Goal: Information Seeking & Learning: Understand process/instructions

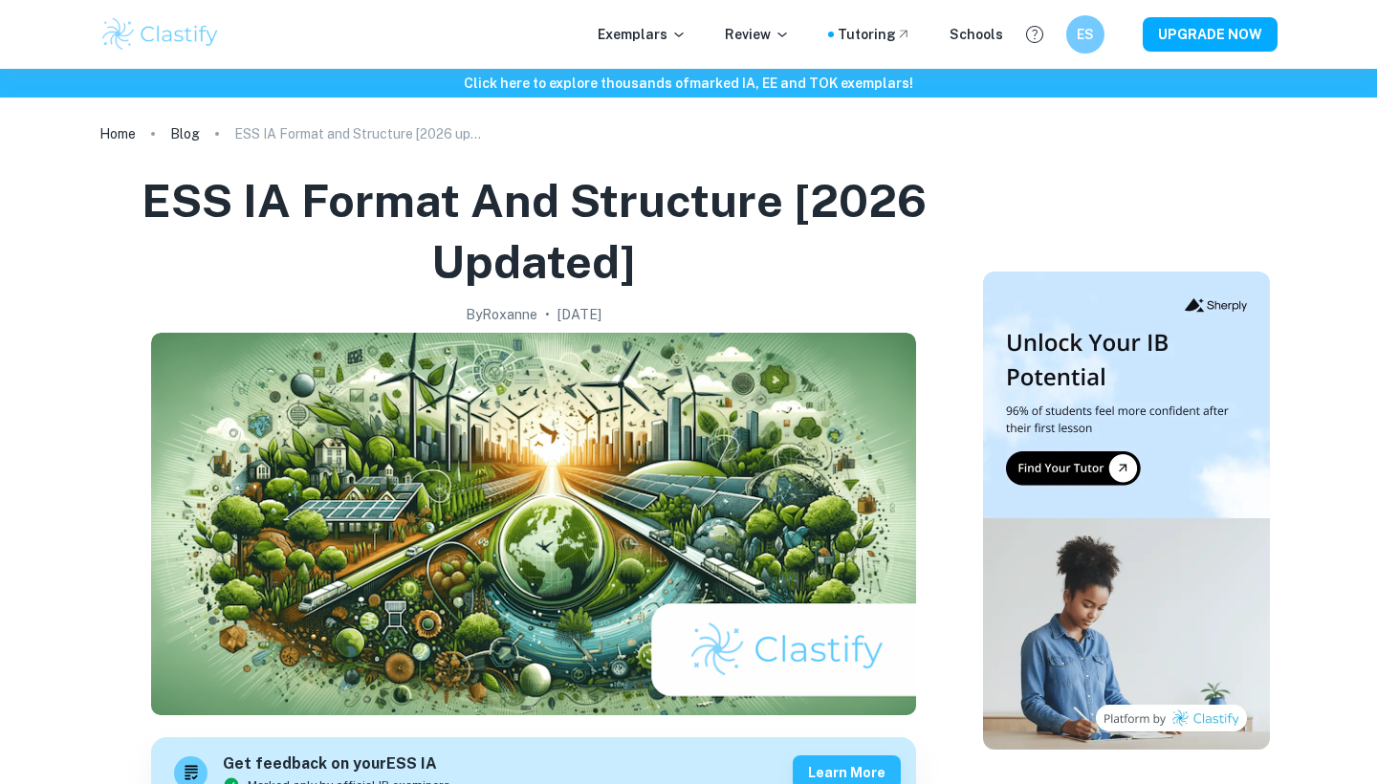
checkbox input "true"
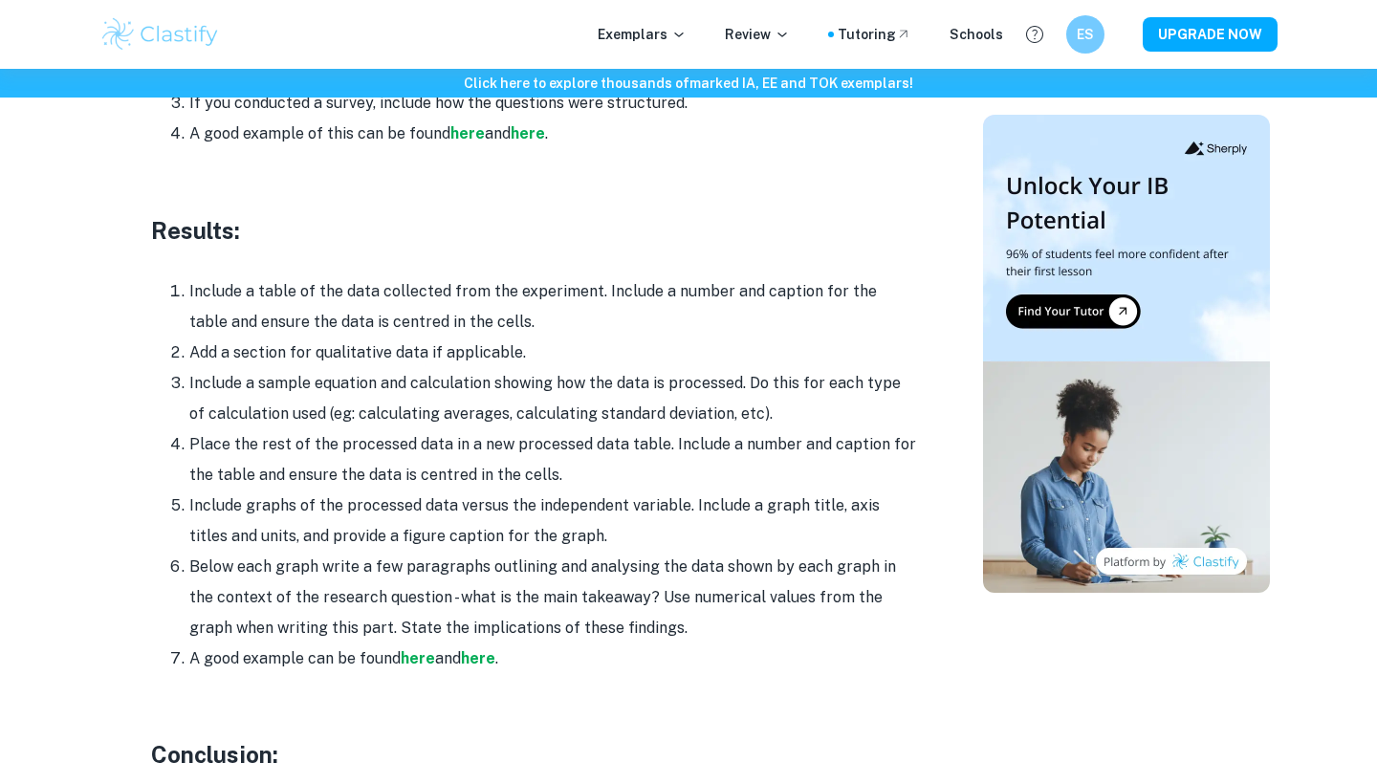
scroll to position [4382, 0]
drag, startPoint x: 478, startPoint y: 232, endPoint x: 624, endPoint y: 433, distance: 247.9
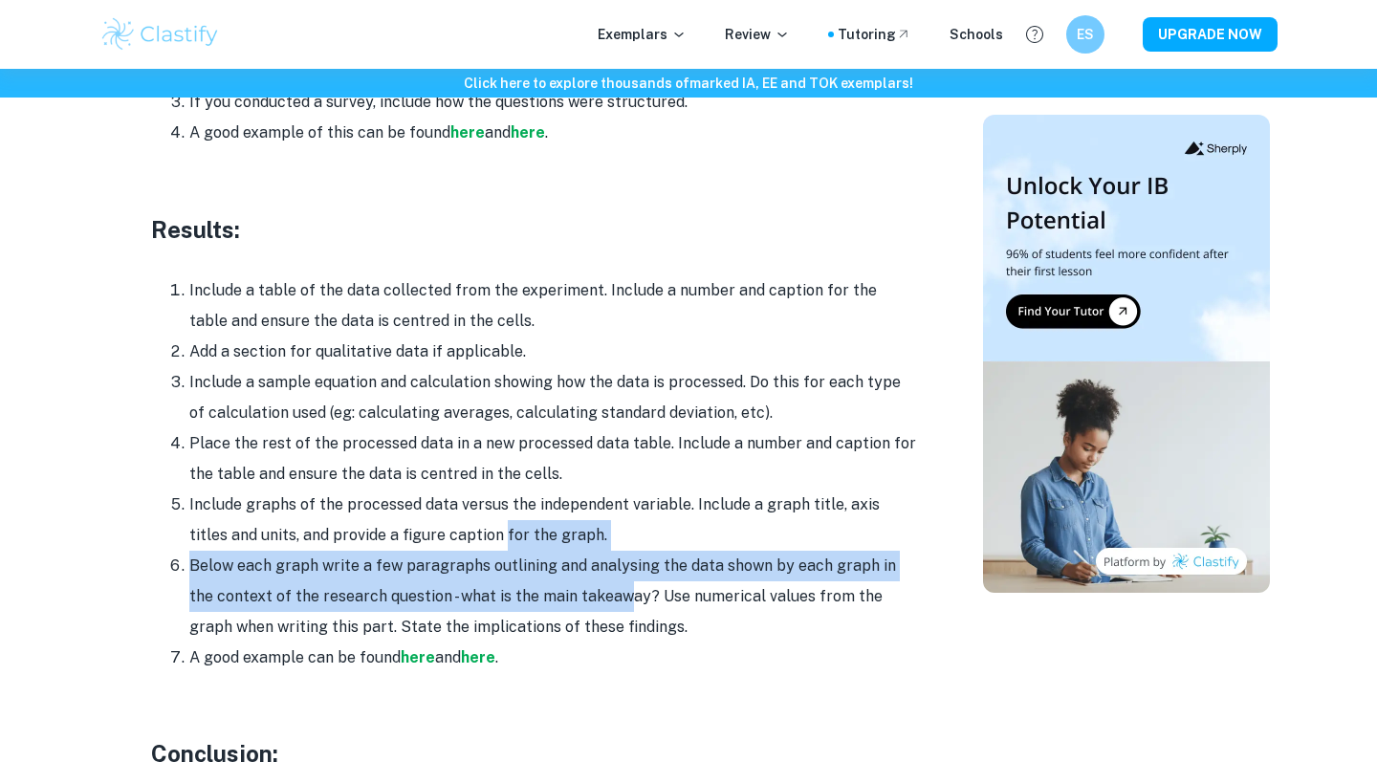
drag, startPoint x: 465, startPoint y: 483, endPoint x: 591, endPoint y: 559, distance: 147.1
click at [595, 562] on ol "Include a table of the data collected from the experiment. Include a number and…" at bounding box center [533, 474] width 765 height 398
click at [591, 559] on li "Below each graph write a few paragraphs outlining and analysing the data shown …" at bounding box center [552, 597] width 727 height 92
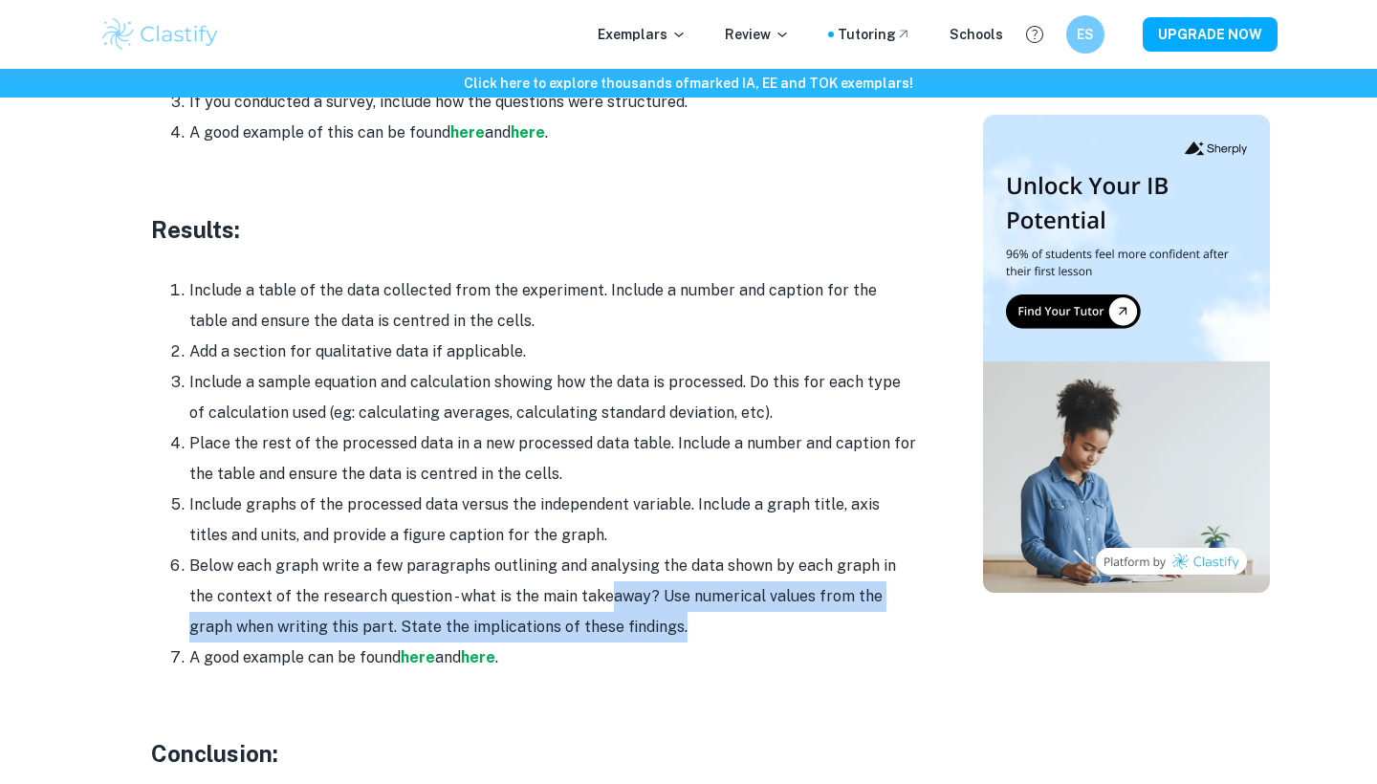
drag, startPoint x: 577, startPoint y: 534, endPoint x: 609, endPoint y: 595, distance: 69.3
click at [616, 600] on li "Below each graph write a few paragraphs outlining and analysing the data shown …" at bounding box center [552, 597] width 727 height 92
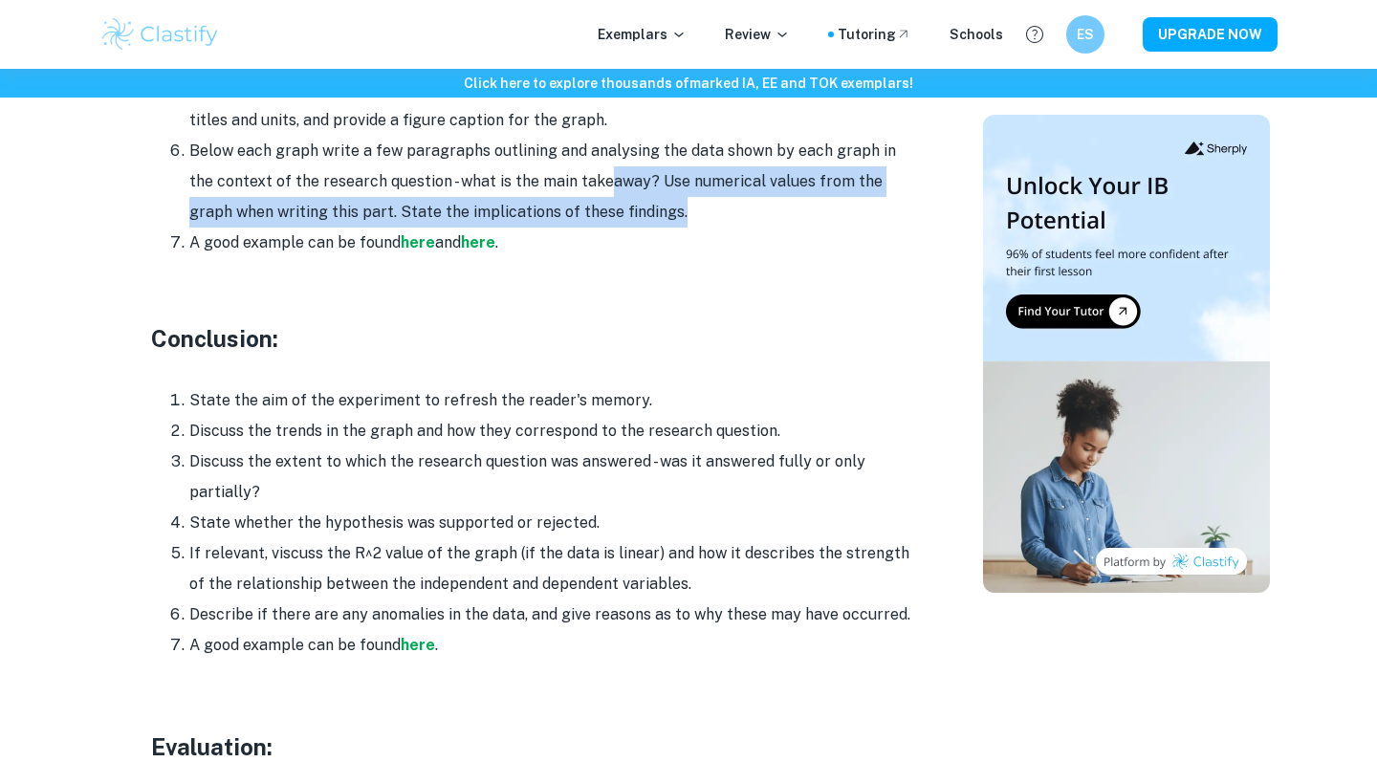
scroll to position [4818, 0]
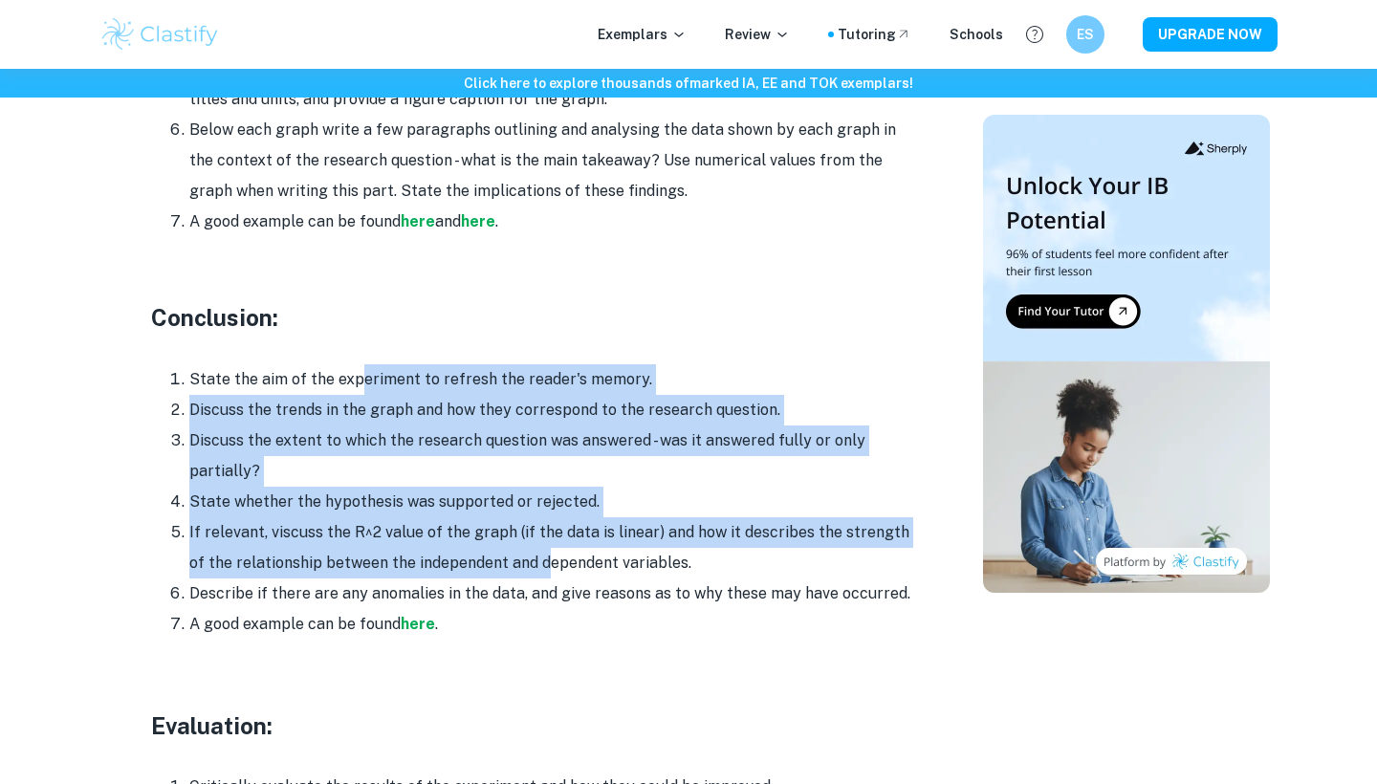
drag, startPoint x: 362, startPoint y: 324, endPoint x: 518, endPoint y: 511, distance: 243.1
click at [524, 511] on ol "State the aim of the experiment to refresh the reader's memory. Discuss the tre…" at bounding box center [533, 501] width 765 height 275
click at [518, 517] on li "If relevant, viscuss the R^2 value of the graph (if the data is linear) and how…" at bounding box center [552, 547] width 727 height 61
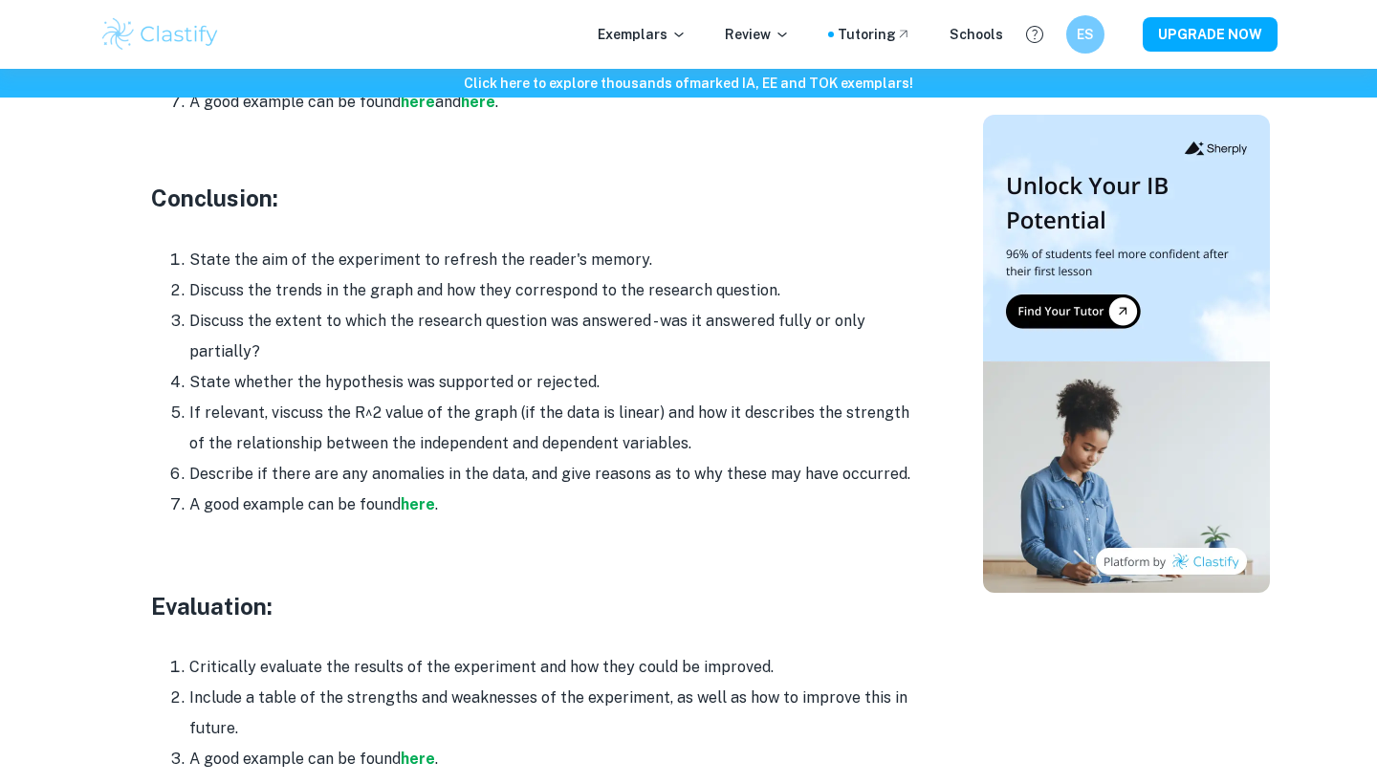
scroll to position [4967, 0]
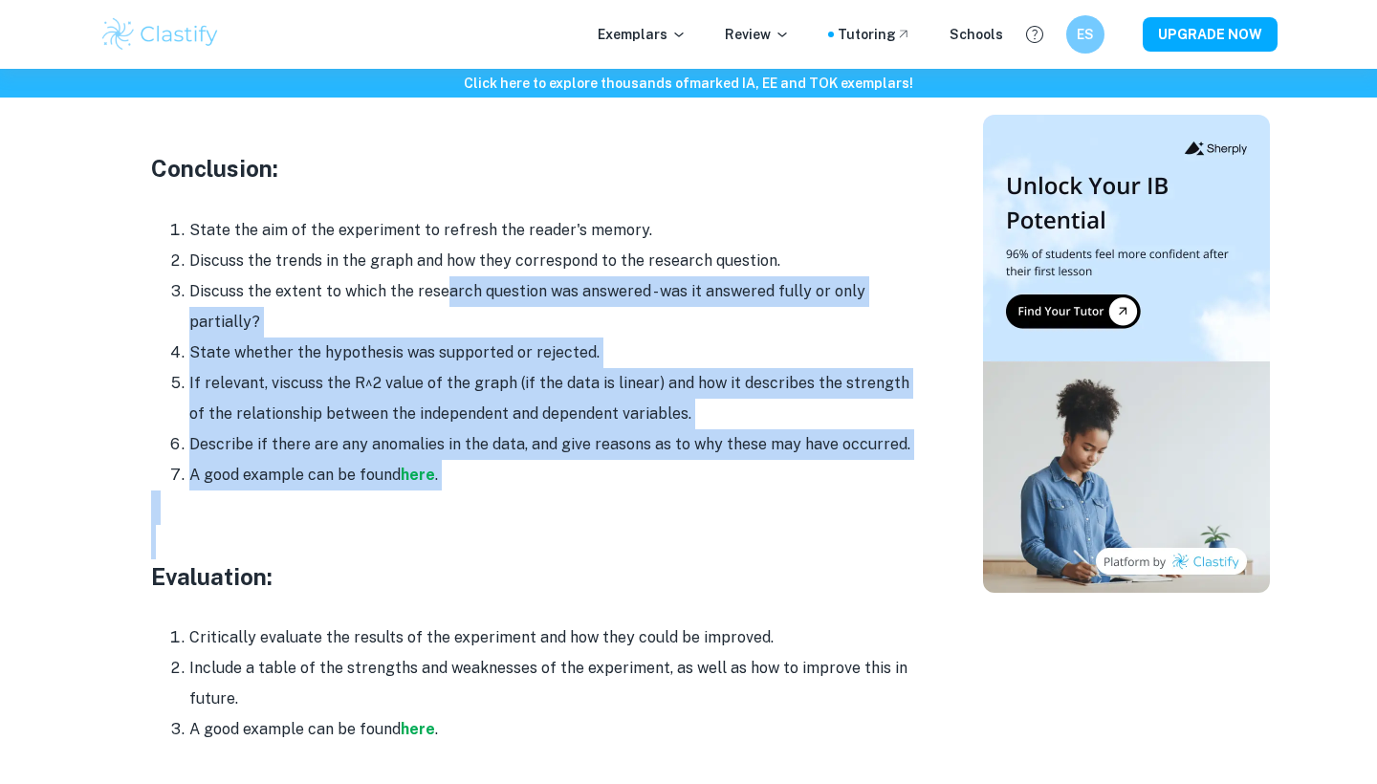
drag, startPoint x: 515, startPoint y: 502, endPoint x: 449, endPoint y: 241, distance: 269.5
click at [449, 276] on li "Discuss the extent to which the research question was answered - was it answere…" at bounding box center [552, 306] width 727 height 61
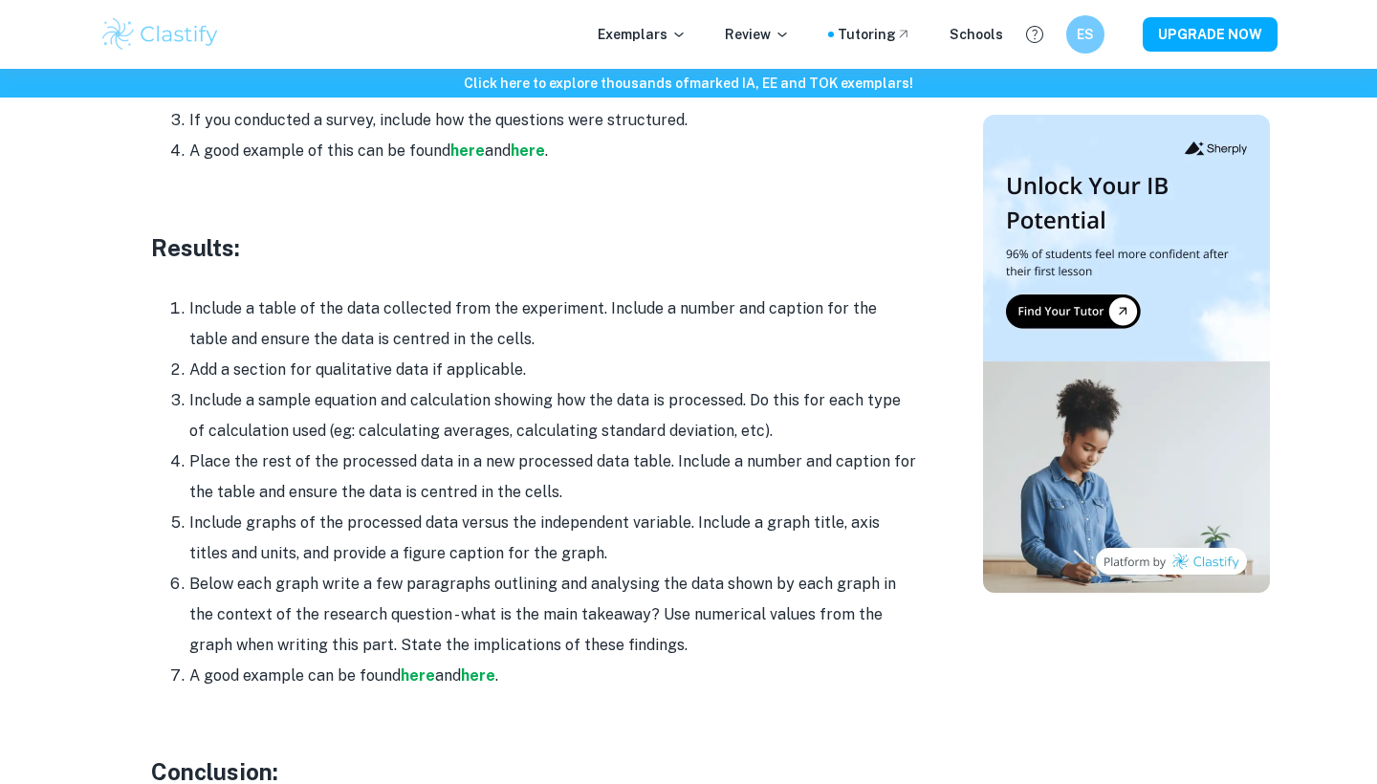
scroll to position [5063, 0]
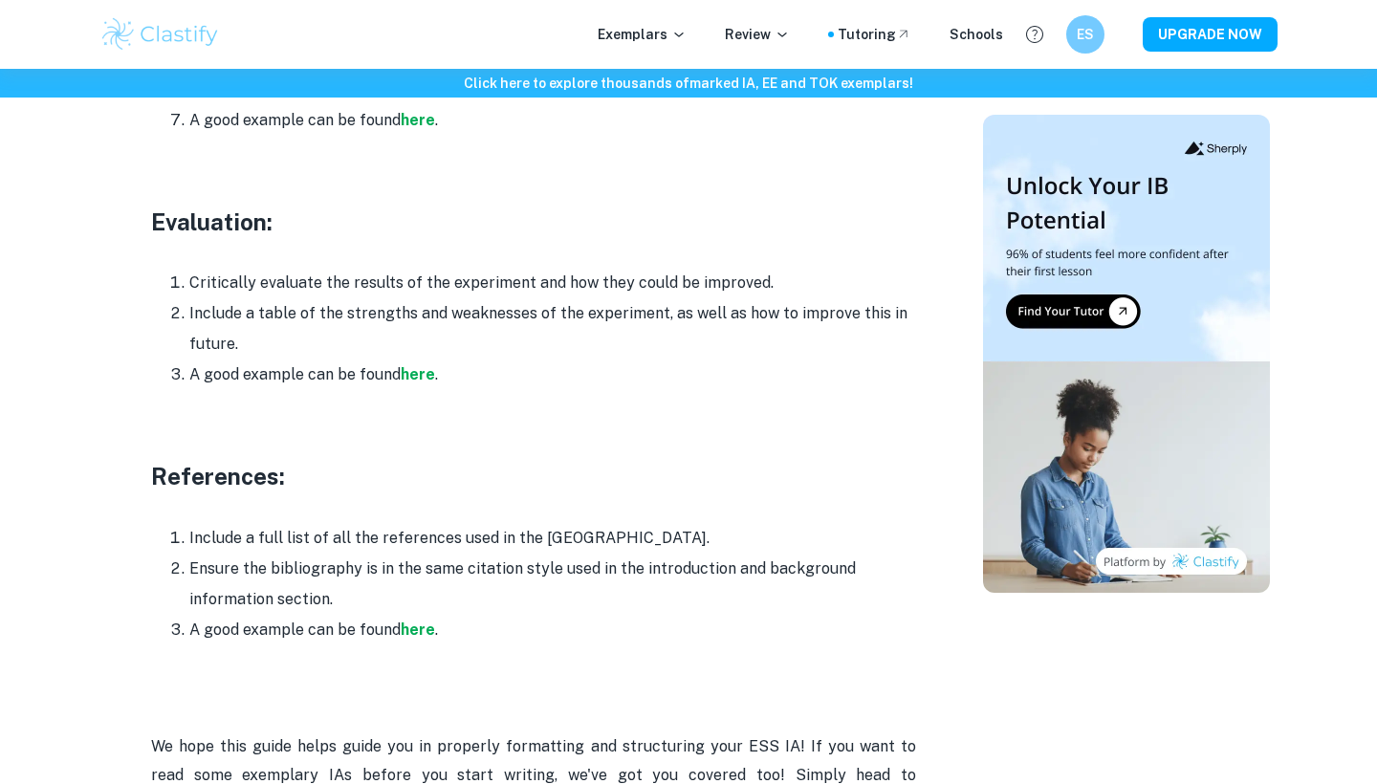
scroll to position [5338, 0]
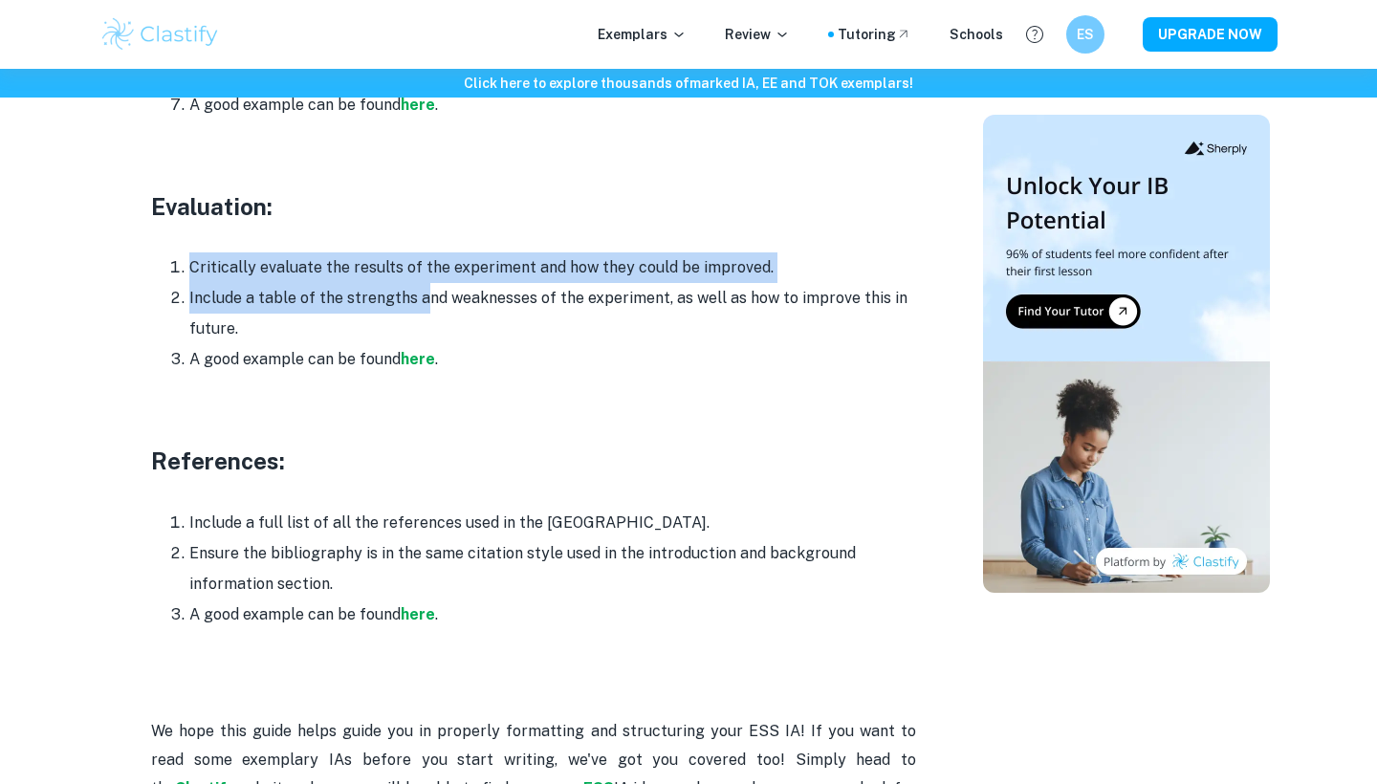
drag, startPoint x: 249, startPoint y: 192, endPoint x: 423, endPoint y: 252, distance: 183.9
click at [423, 283] on li "Include a table of the strengths and weaknesses of the experiment, as well as h…" at bounding box center [552, 313] width 727 height 61
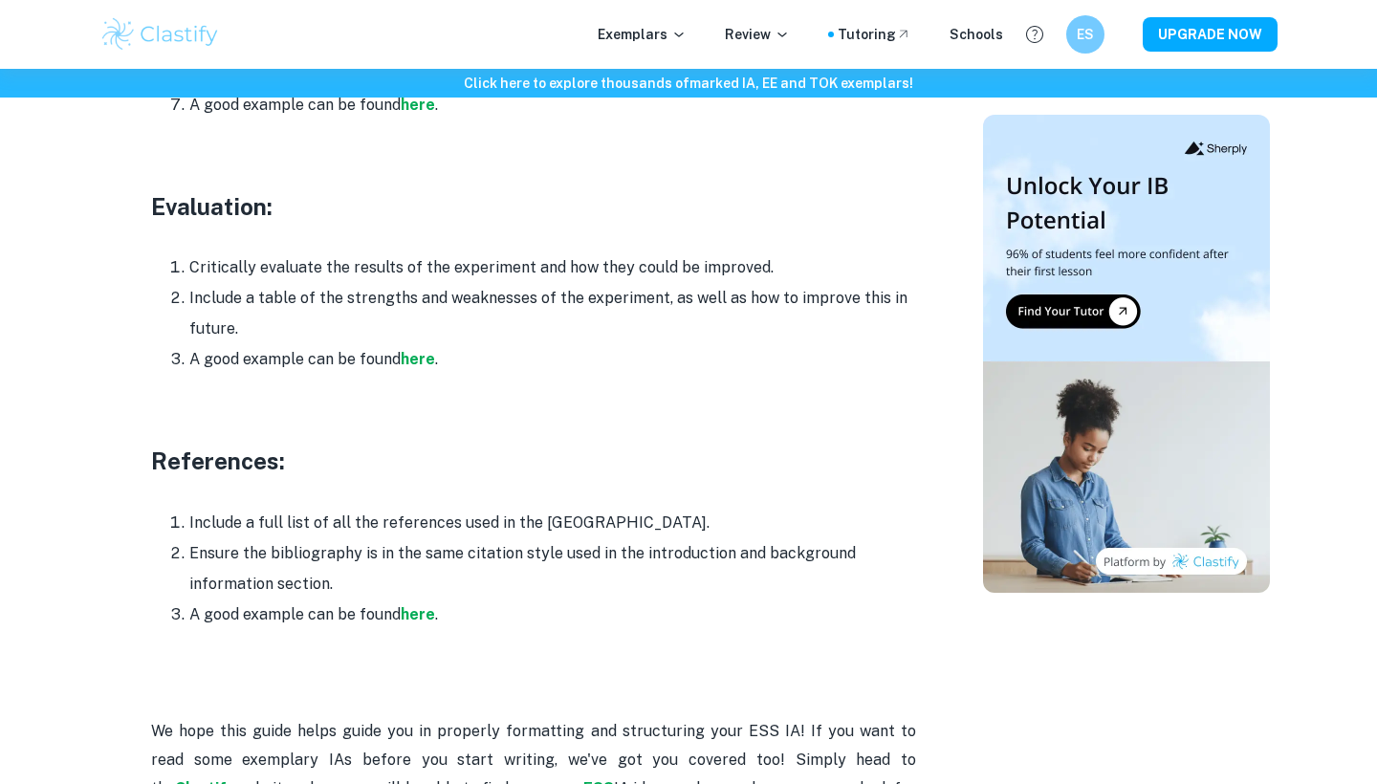
drag, startPoint x: 315, startPoint y: 252, endPoint x: 525, endPoint y: 284, distance: 212.9
click at [525, 284] on li "Include a table of the strengths and weaknesses of the experiment, as well as h…" at bounding box center [552, 313] width 727 height 61
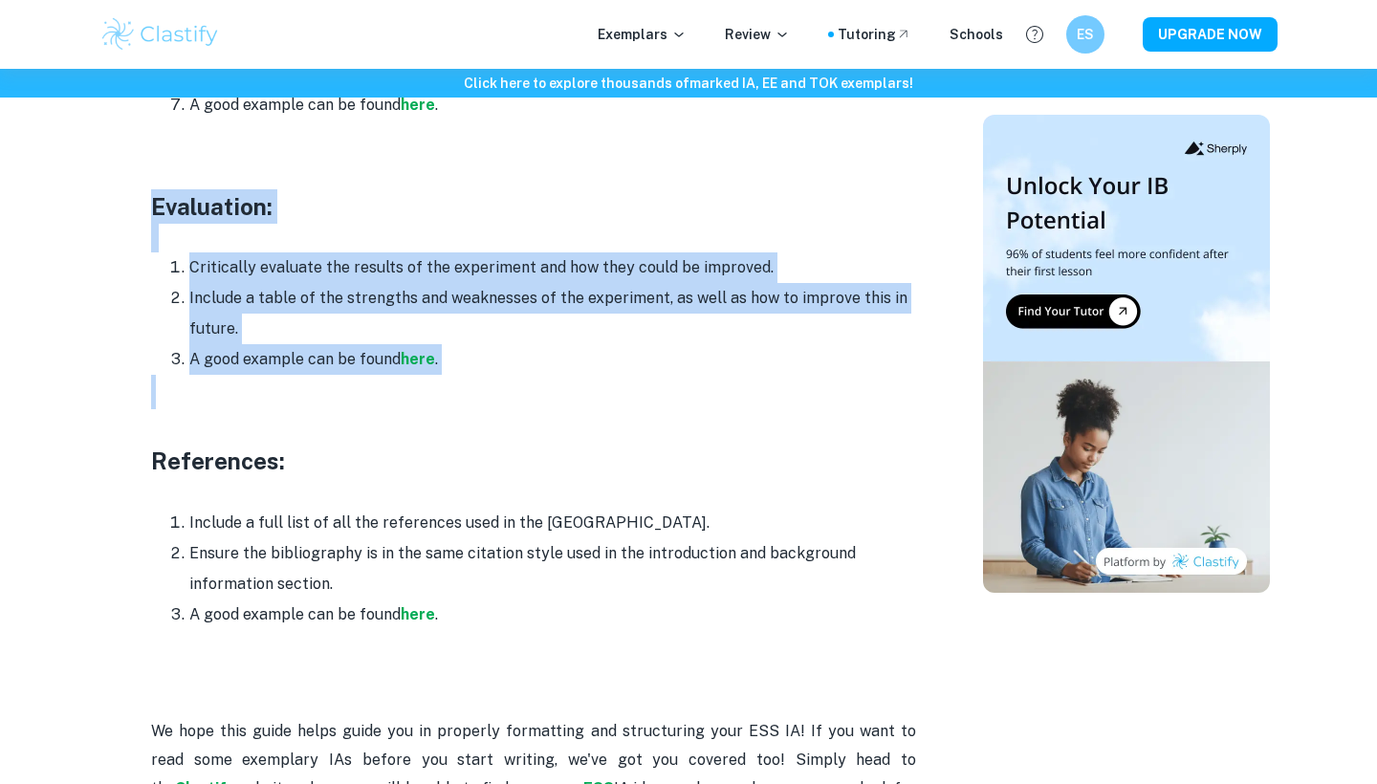
drag, startPoint x: 142, startPoint y: 147, endPoint x: 475, endPoint y: 362, distance: 397.1
click at [369, 252] on li "Critically evaluate the results of the experiment and how they could be improve…" at bounding box center [552, 267] width 727 height 31
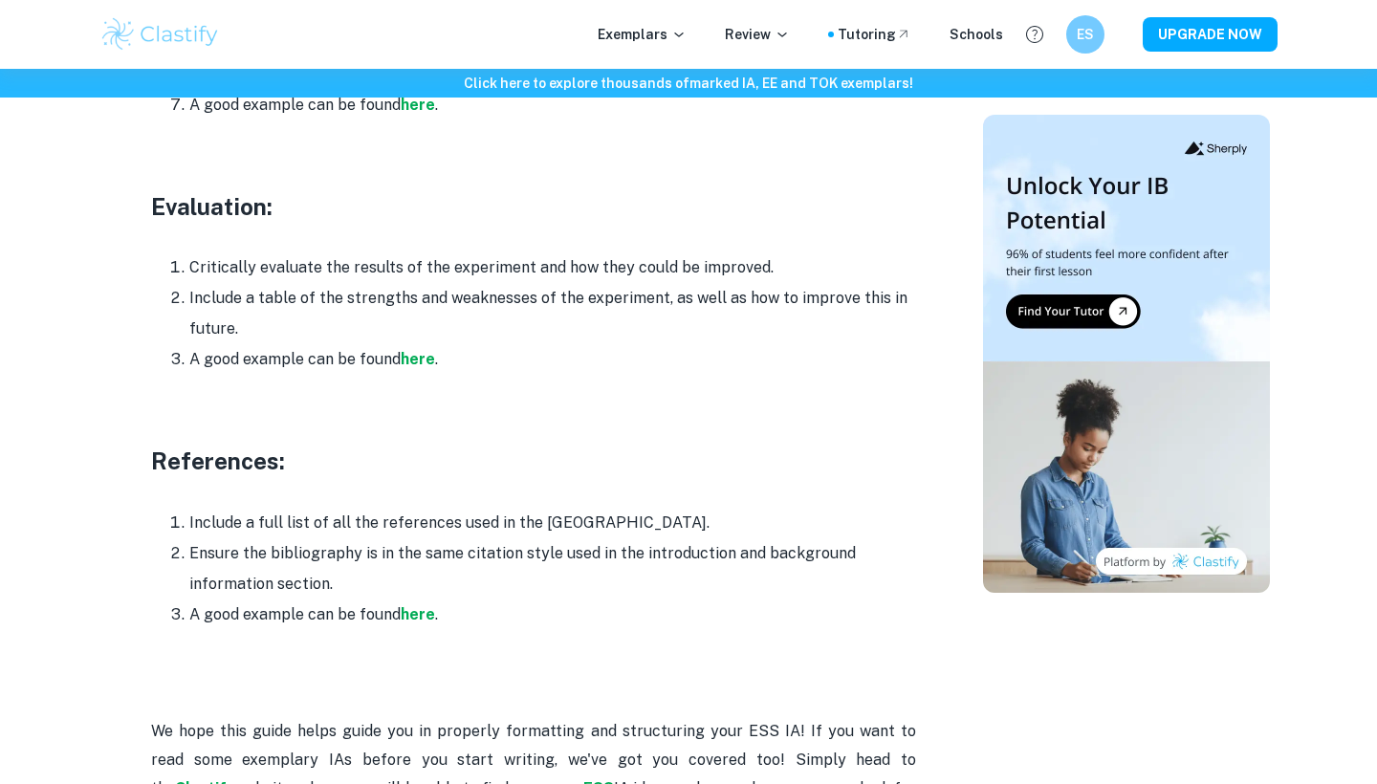
drag, startPoint x: 144, startPoint y: 171, endPoint x: 260, endPoint y: 276, distance: 156.4
copy div "Evaluation: Critically evaluate the results of the experiment and how they coul…"
